Goal: Task Accomplishment & Management: Complete application form

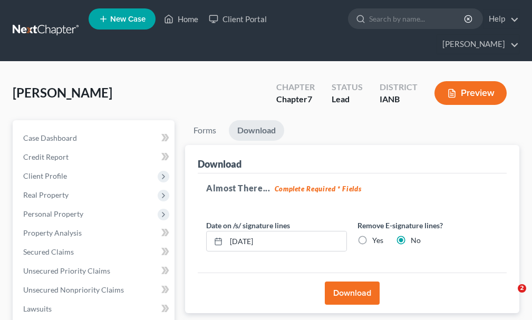
click at [191, 18] on link "Home" at bounding box center [181, 18] width 45 height 19
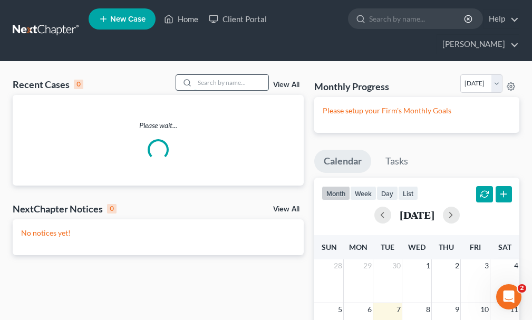
click at [233, 75] on input "search" at bounding box center [232, 82] width 74 height 15
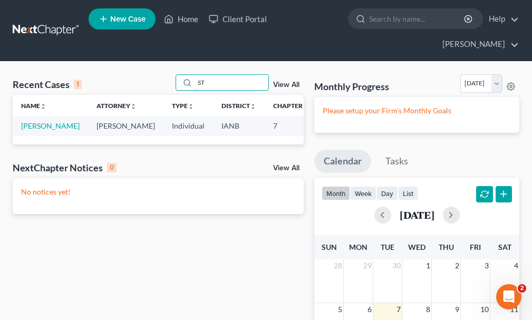
type input "S"
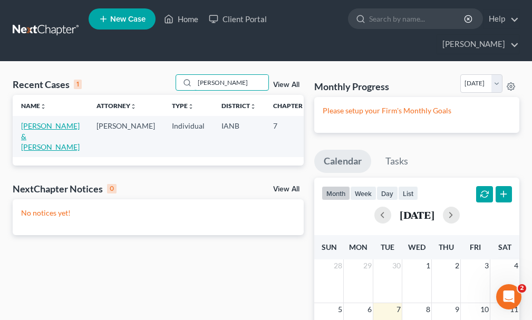
type input "[PERSON_NAME]"
click at [33, 121] on link "[PERSON_NAME] & [PERSON_NAME]" at bounding box center [50, 136] width 59 height 30
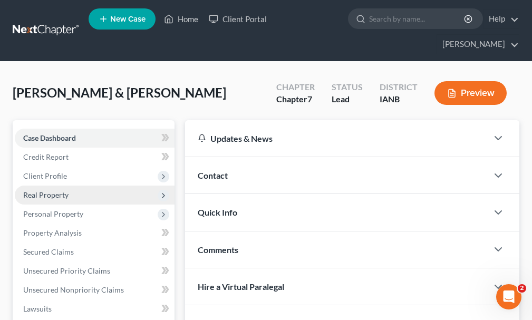
click at [46, 190] on span "Real Property" at bounding box center [45, 194] width 45 height 9
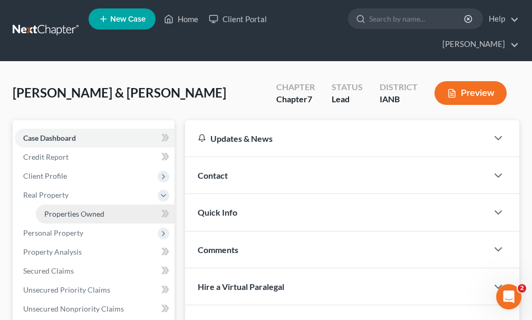
click at [61, 209] on span "Properties Owned" at bounding box center [74, 213] width 60 height 9
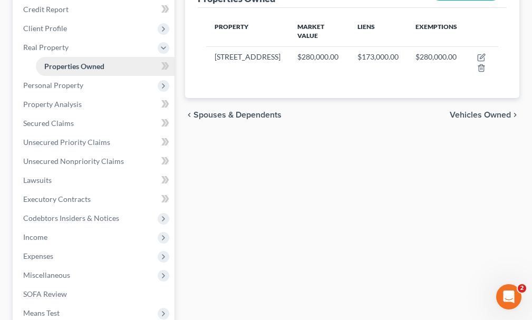
scroll to position [158, 0]
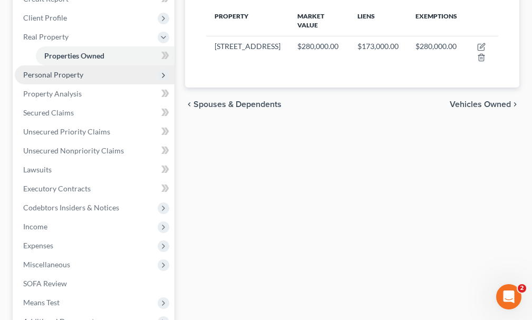
click at [41, 70] on span "Personal Property" at bounding box center [53, 74] width 60 height 9
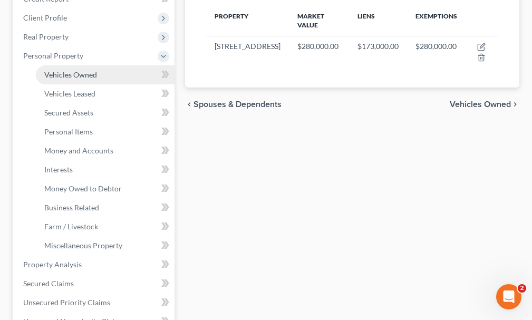
click at [60, 70] on span "Vehicles Owned" at bounding box center [70, 74] width 53 height 9
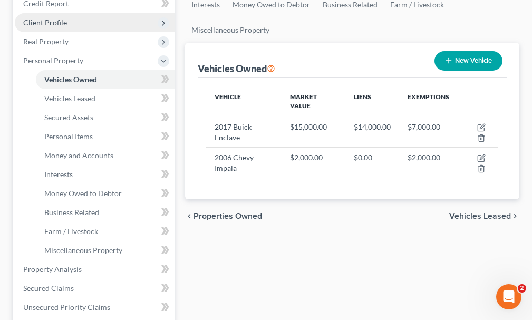
scroll to position [158, 0]
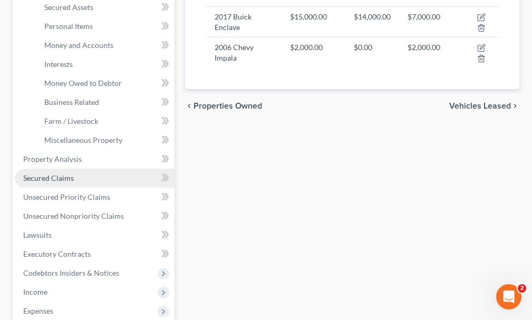
click at [29, 174] on span "Secured Claims" at bounding box center [48, 178] width 51 height 9
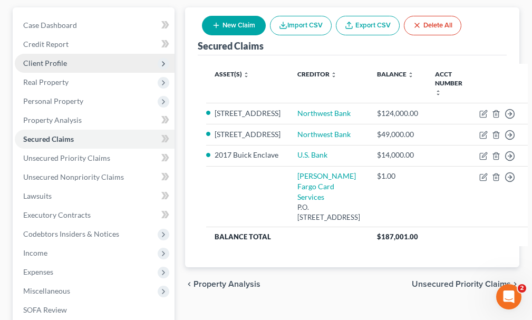
scroll to position [158, 0]
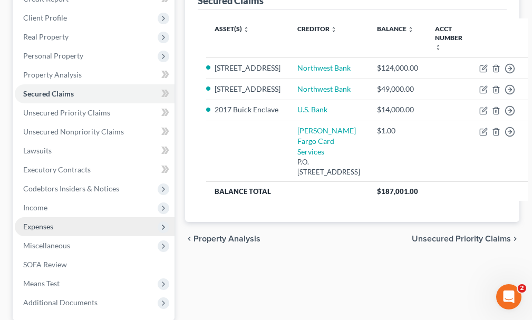
click at [39, 222] on span "Expenses" at bounding box center [38, 226] width 30 height 9
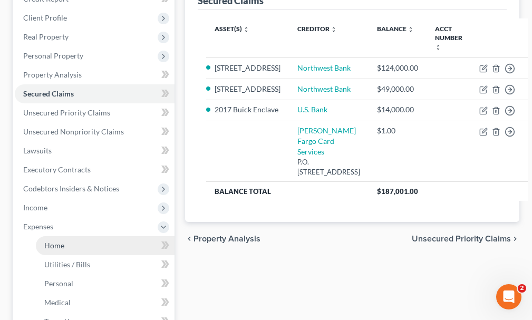
click at [53, 241] on span "Home" at bounding box center [54, 245] width 20 height 9
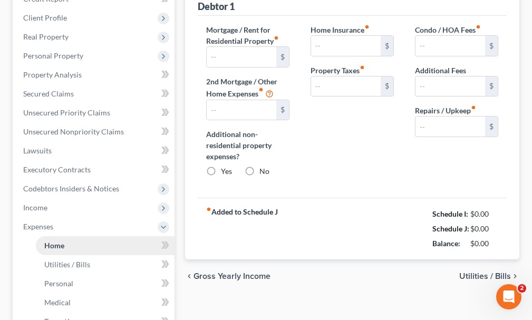
scroll to position [4, 0]
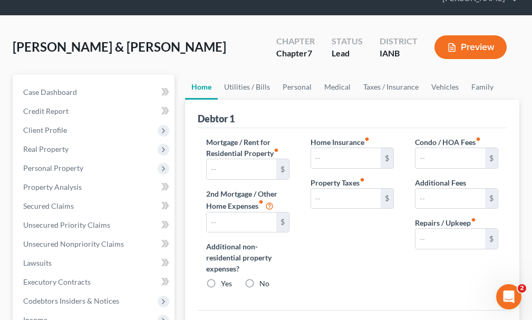
type input "1,167.00"
type input "367.00"
radio input "true"
type input "0.00"
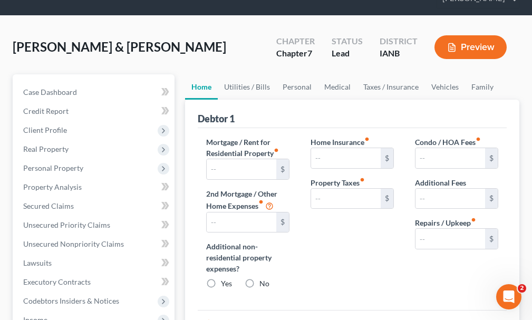
type input "0.00"
type input "200.00"
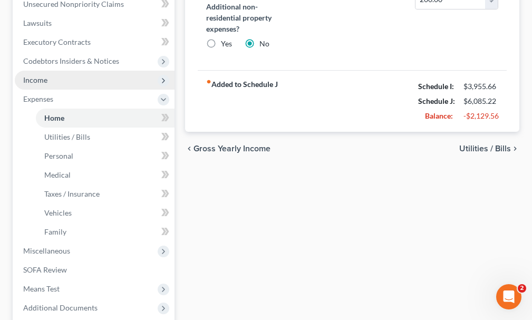
scroll to position [316, 0]
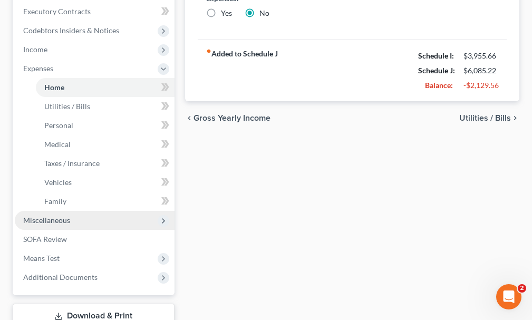
click at [41, 216] on span "Miscellaneous" at bounding box center [46, 220] width 47 height 9
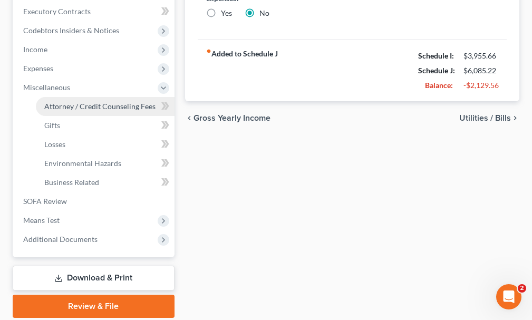
click at [78, 102] on span "Attorney / Credit Counseling Fees" at bounding box center [99, 106] width 111 height 9
select select "0"
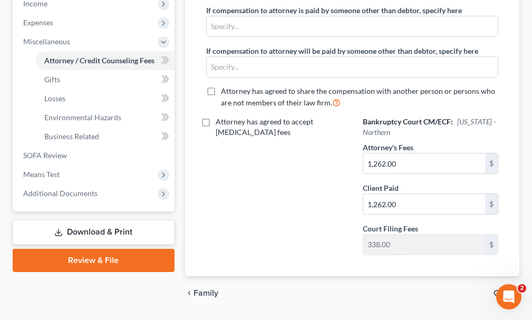
scroll to position [373, 0]
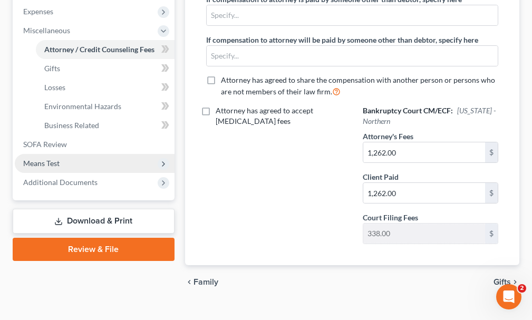
click at [41, 159] on span "Means Test" at bounding box center [41, 163] width 36 height 9
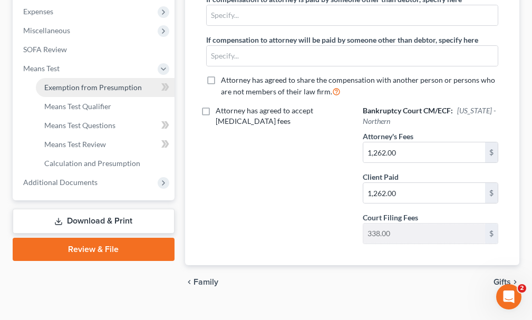
click at [76, 83] on span "Exemption from Presumption" at bounding box center [93, 87] width 98 height 9
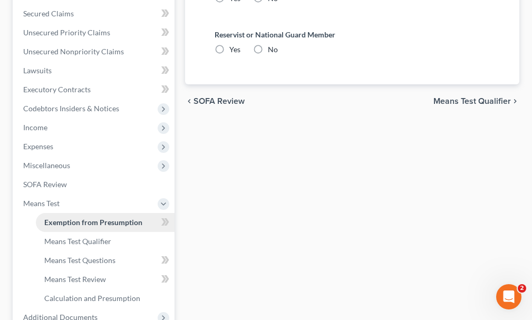
radio input "true"
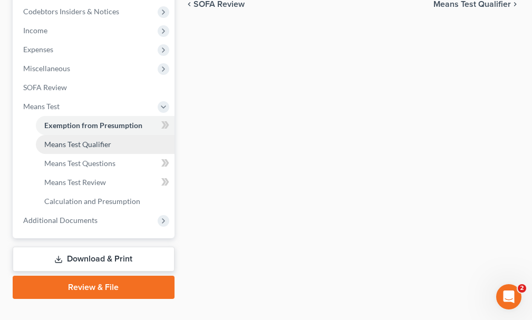
click at [61, 140] on span "Means Test Qualifier" at bounding box center [77, 144] width 67 height 9
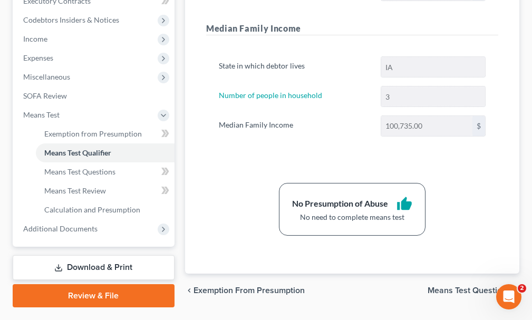
scroll to position [335, 0]
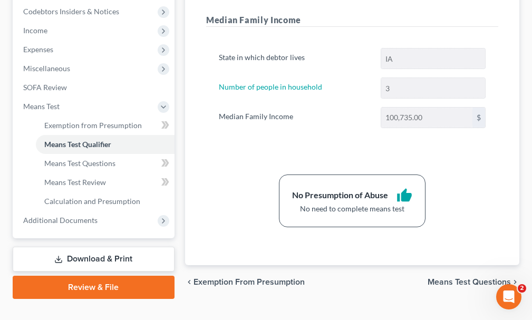
click at [86, 247] on link "Download & Print" at bounding box center [94, 259] width 162 height 25
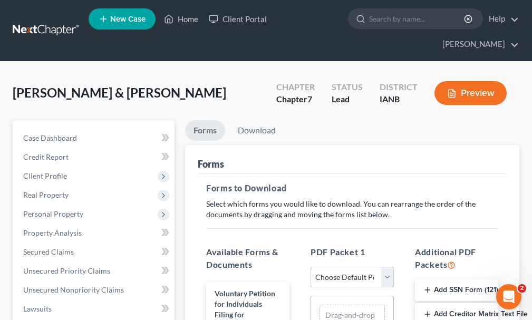
click at [339, 267] on select "Choose Default Petition PDF Packet Complete Bankruptcy Petition (all forms and …" at bounding box center [352, 277] width 83 height 21
select select "0"
click at [311, 267] on select "Choose Default Petition PDF Packet Complete Bankruptcy Petition (all forms and …" at bounding box center [352, 277] width 83 height 21
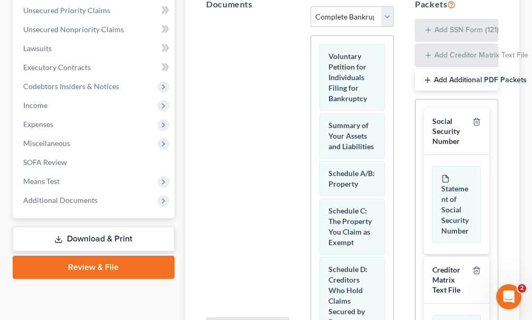
scroll to position [264, 0]
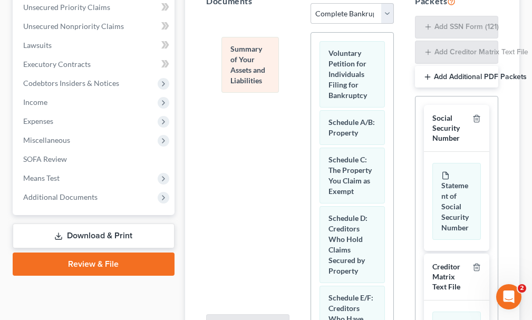
drag, startPoint x: 351, startPoint y: 114, endPoint x: 253, endPoint y: 60, distance: 112.1
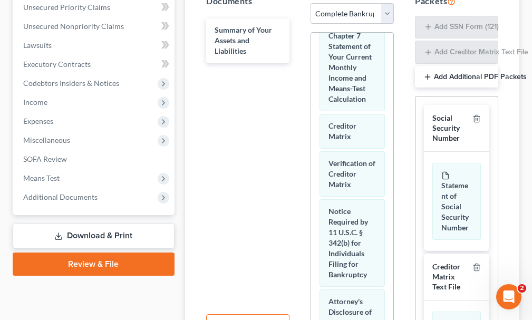
scroll to position [777, 0]
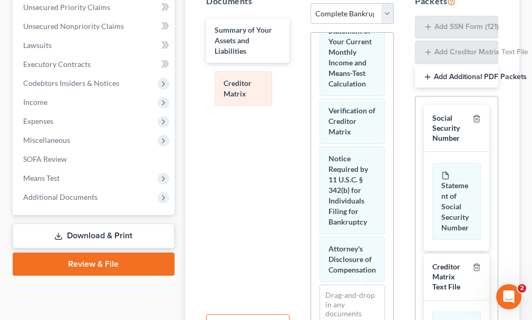
drag, startPoint x: 337, startPoint y: 176, endPoint x: 233, endPoint y: 83, distance: 138.9
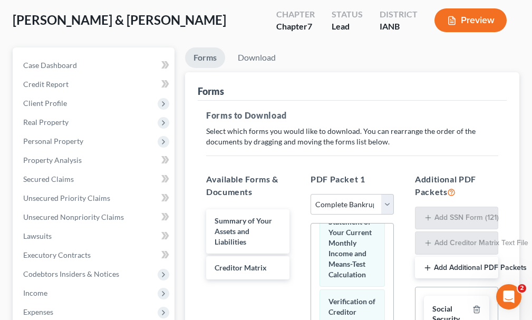
scroll to position [53, 0]
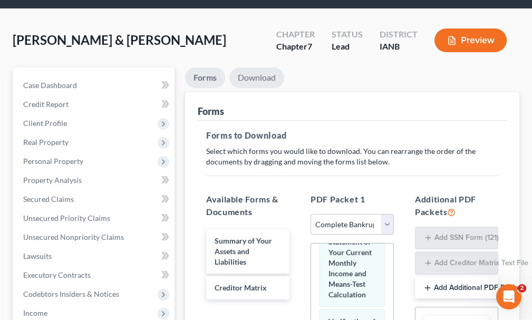
click at [259, 68] on link "Download" at bounding box center [256, 78] width 55 height 21
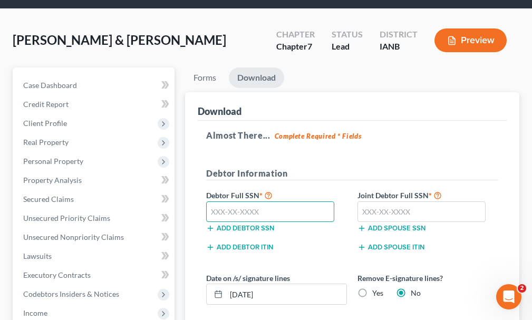
click at [265, 201] on input "text" at bounding box center [270, 211] width 128 height 21
type input "503-88-7550"
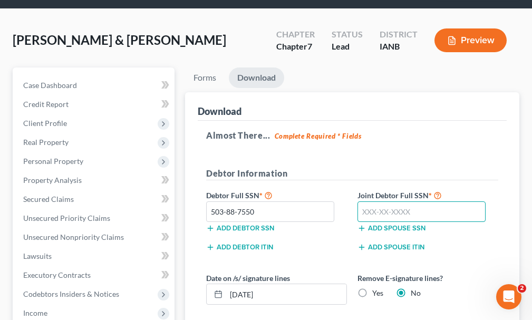
click at [395, 201] on input "text" at bounding box center [422, 211] width 128 height 21
type input "484-94-0496"
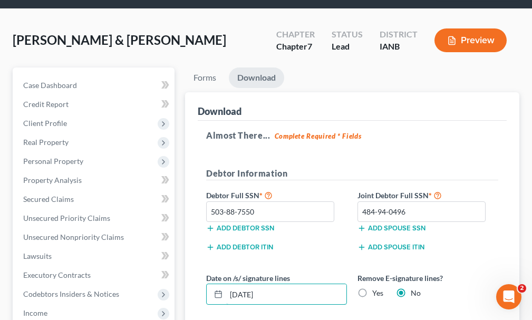
drag, startPoint x: 290, startPoint y: 272, endPoint x: 199, endPoint y: 283, distance: 90.9
click at [200, 283] on div "Almost There... Complete Required * Fields Debtor Information Debtor Full SSN *…" at bounding box center [352, 224] width 309 height 206
click at [372, 288] on label "Yes" at bounding box center [377, 293] width 11 height 11
click at [377, 288] on input "Yes" at bounding box center [380, 291] width 7 height 7
radio input "true"
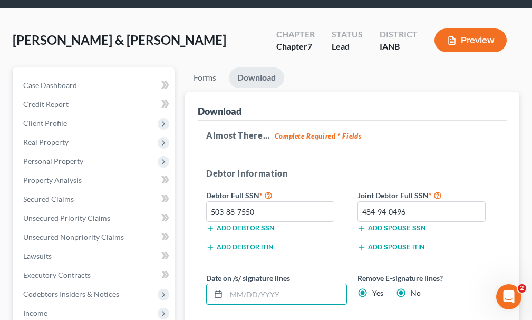
radio input "false"
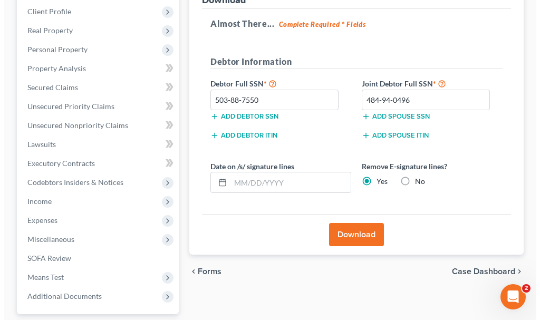
scroll to position [211, 0]
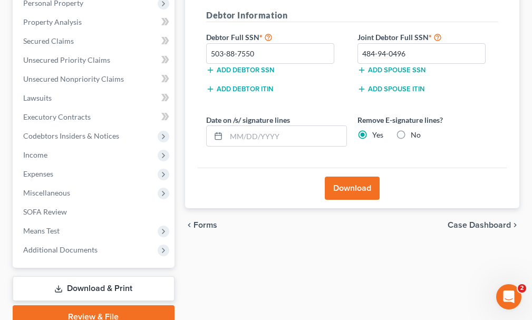
click at [340, 177] on button "Download" at bounding box center [352, 188] width 55 height 23
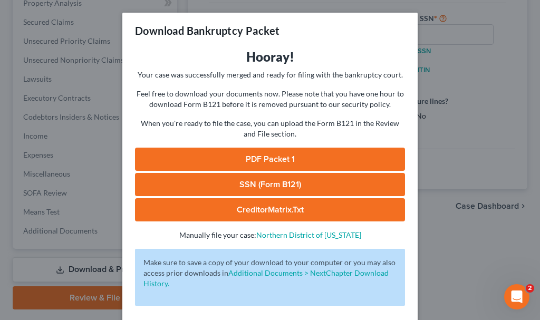
click at [195, 183] on link "SSN (Form B121)" at bounding box center [270, 184] width 270 height 23
click at [203, 155] on link "PDF Packet 1" at bounding box center [270, 159] width 270 height 23
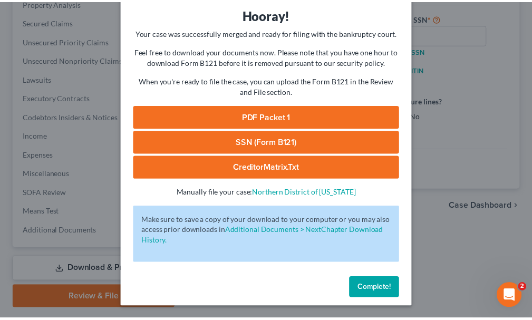
scroll to position [43, 0]
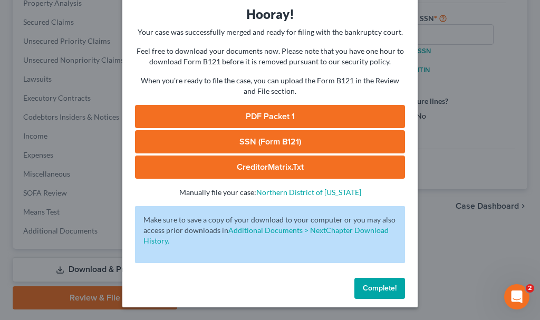
click at [357, 286] on button "Complete!" at bounding box center [379, 288] width 51 height 21
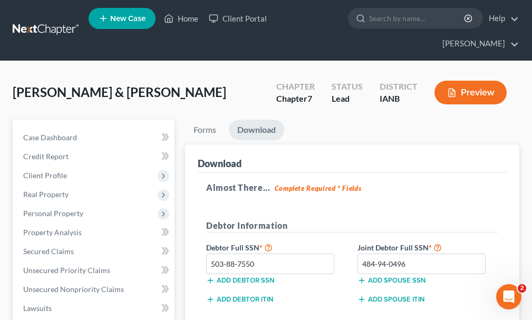
scroll to position [0, 0]
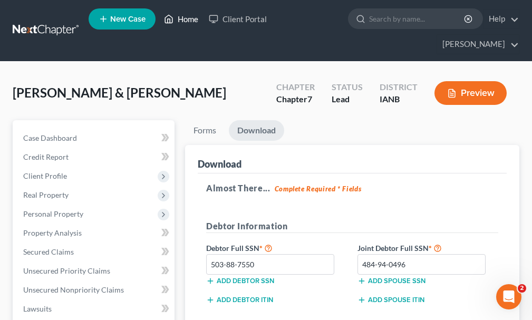
click at [190, 22] on link "Home" at bounding box center [181, 18] width 45 height 19
